Goal: Task Accomplishment & Management: Use online tool/utility

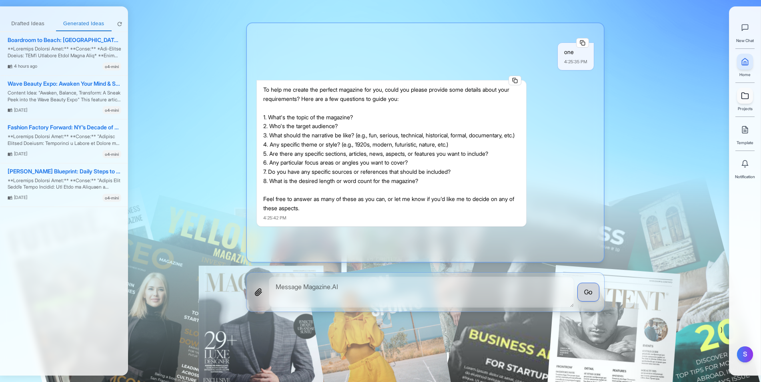
click at [741, 102] on link at bounding box center [745, 96] width 16 height 16
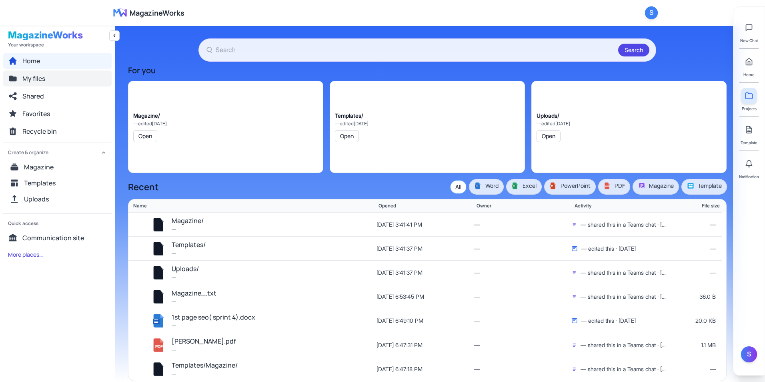
click at [46, 81] on button "My files" at bounding box center [57, 78] width 108 height 16
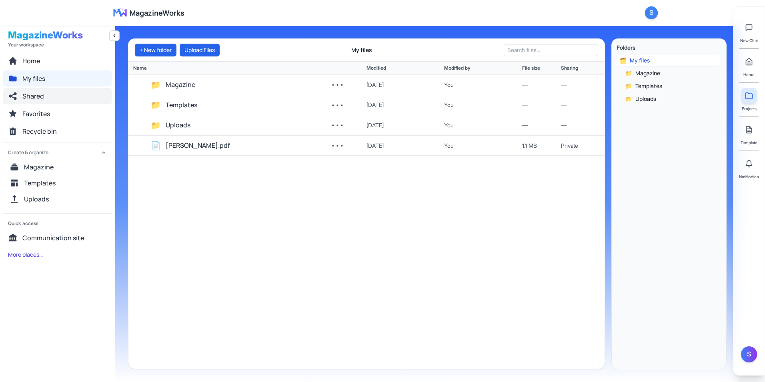
click at [42, 96] on span "Shared" at bounding box center [33, 96] width 22 height 10
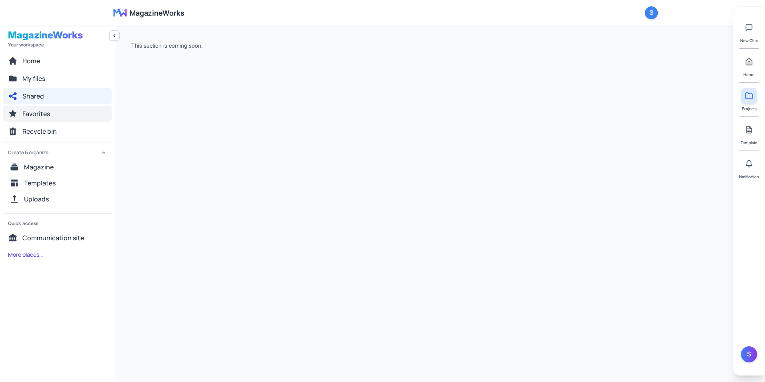
click at [48, 114] on span "Favorites" at bounding box center [36, 114] width 28 height 10
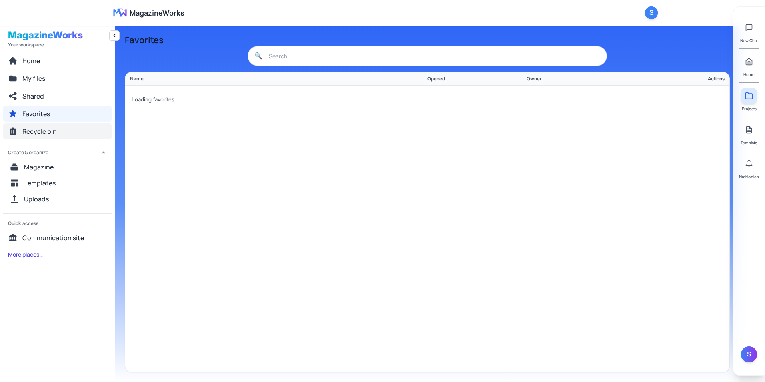
click at [54, 130] on span "Recycle bin" at bounding box center [39, 131] width 34 height 10
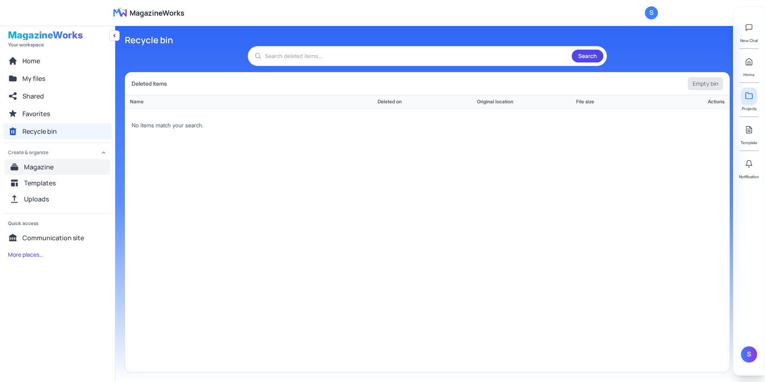
click at [63, 167] on button "Magazine" at bounding box center [57, 167] width 105 height 16
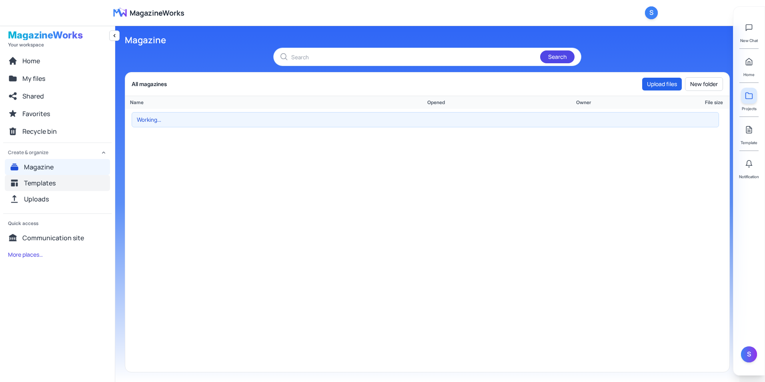
click at [64, 181] on button "Templates" at bounding box center [57, 183] width 105 height 16
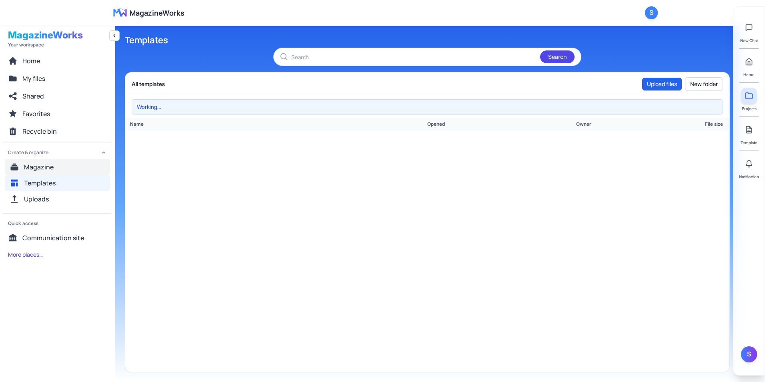
click at [66, 168] on button "Magazine" at bounding box center [57, 167] width 105 height 16
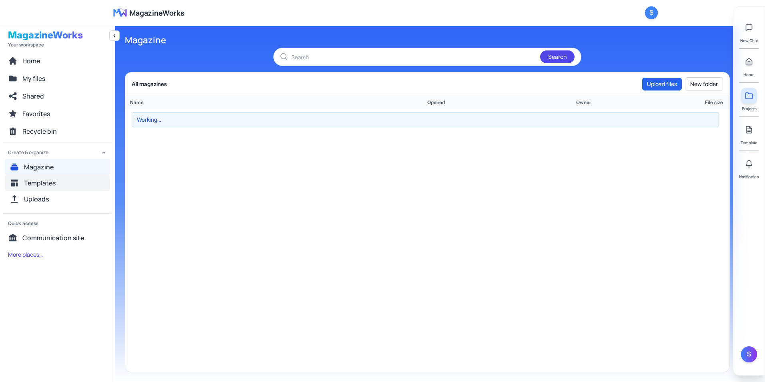
click at [68, 178] on button "Templates" at bounding box center [57, 183] width 105 height 16
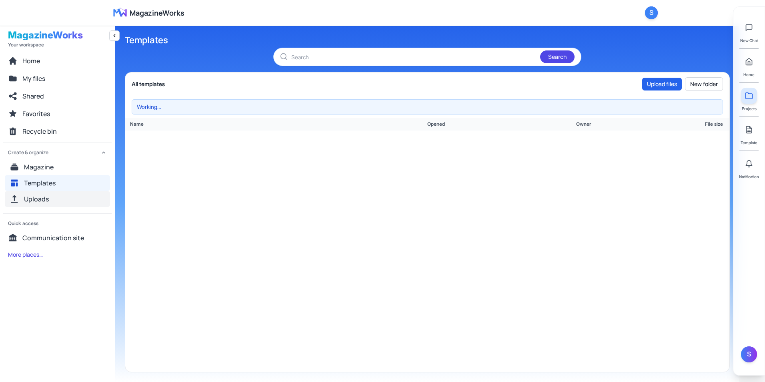
click at [69, 195] on button "Uploads" at bounding box center [57, 199] width 105 height 16
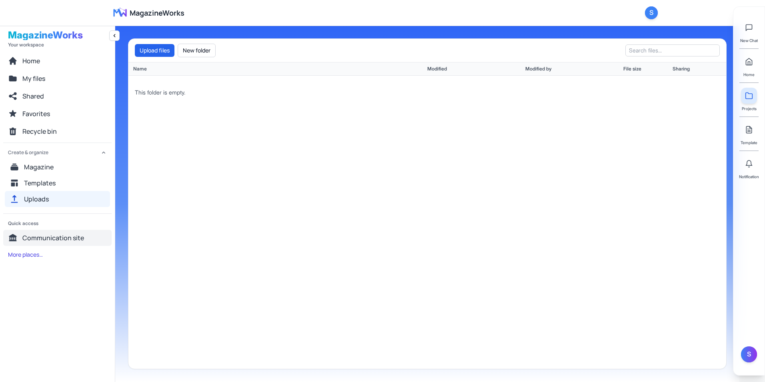
click at [73, 240] on span "Communication site" at bounding box center [53, 238] width 62 height 10
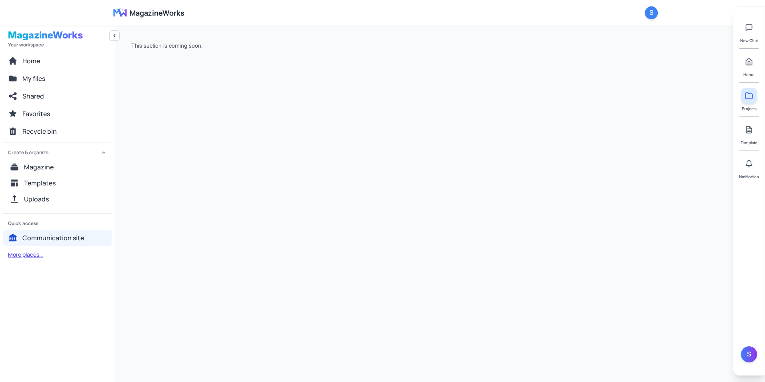
click at [44, 253] on button "More places…" at bounding box center [25, 254] width 44 height 14
click at [86, 62] on button "Home" at bounding box center [57, 61] width 108 height 16
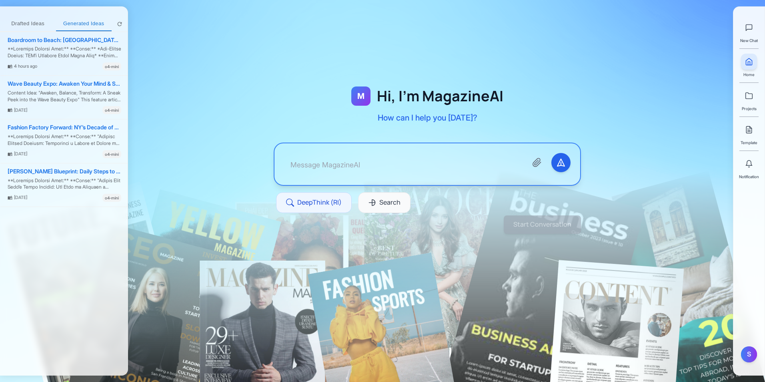
click at [30, 13] on div "Drafted Ideas Generated Ideas Boardroom to Beach: NYC’s Luxury Dress Edit 4 hou…" at bounding box center [64, 190] width 128 height 369
click at [32, 22] on button "Drafted Ideas" at bounding box center [28, 24] width 56 height 14
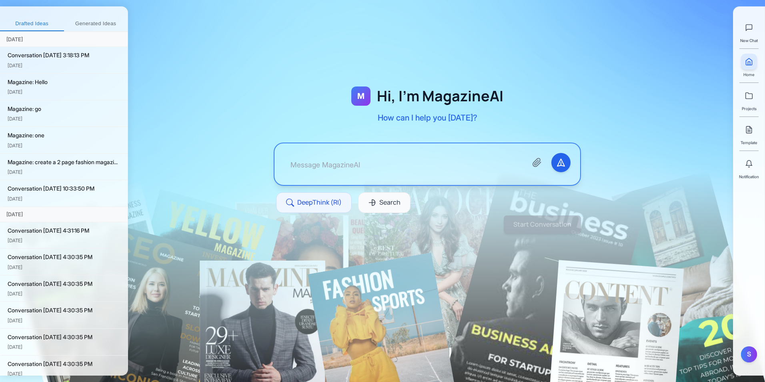
click at [128, 204] on div "Drafted Ideas Generated Ideas [DATE] Conversation [DATE] 3:18:13 PM [DATE] Maga…" at bounding box center [64, 190] width 128 height 369
click at [591, 121] on div "M Hi, I'm MagazineAI How can I help you [DATE]? DeepThink (RI) Search" at bounding box center [427, 159] width 359 height 229
click at [754, 135] on link at bounding box center [749, 130] width 16 height 16
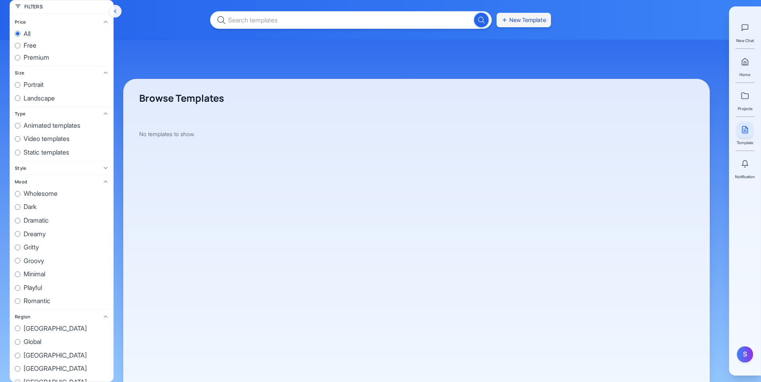
click at [536, 24] on button "New Template" at bounding box center [524, 20] width 54 height 14
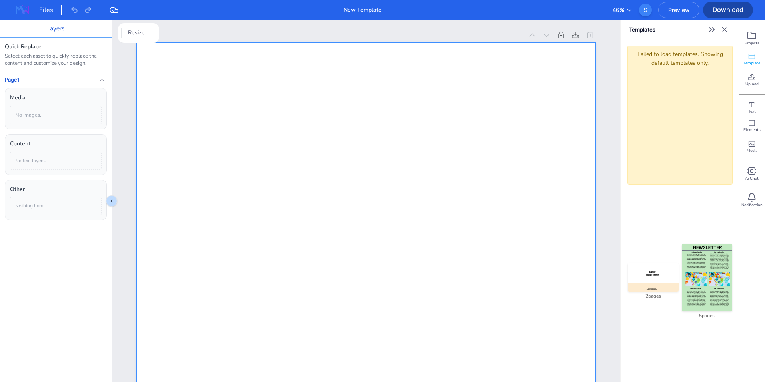
click at [265, 157] on div at bounding box center [365, 366] width 459 height 649
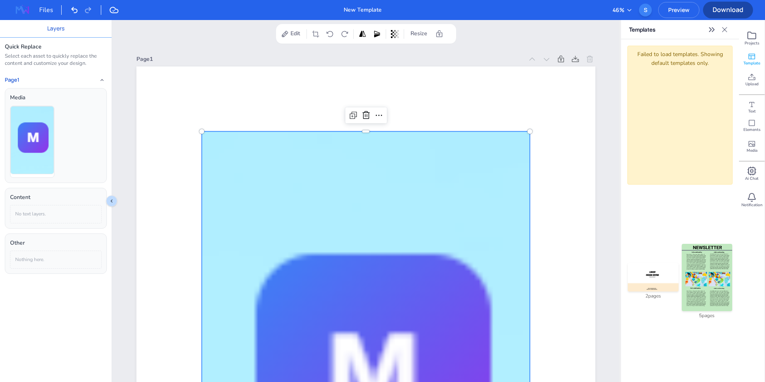
click at [47, 10] on div "Files" at bounding box center [50, 10] width 22 height 10
click at [14, 10] on img at bounding box center [23, 10] width 26 height 13
